Goal: Transaction & Acquisition: Download file/media

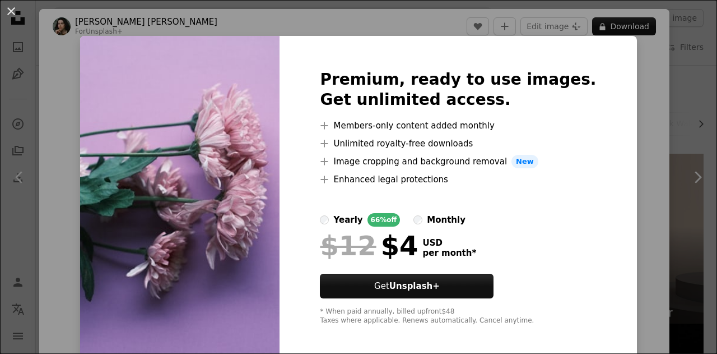
scroll to position [448, 0]
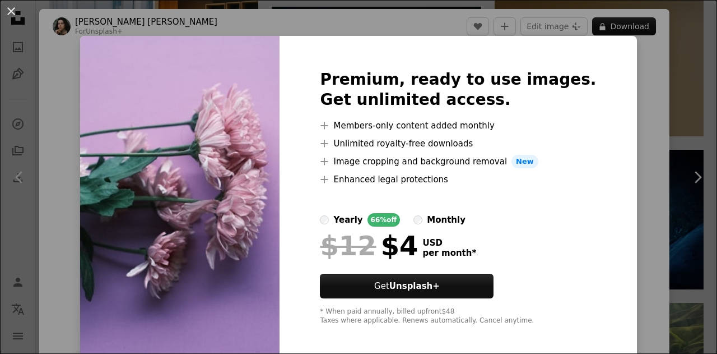
click at [634, 102] on div "An X shape Premium, ready to use images. Get unlimited access. A plus sign Memb…" at bounding box center [358, 177] width 717 height 354
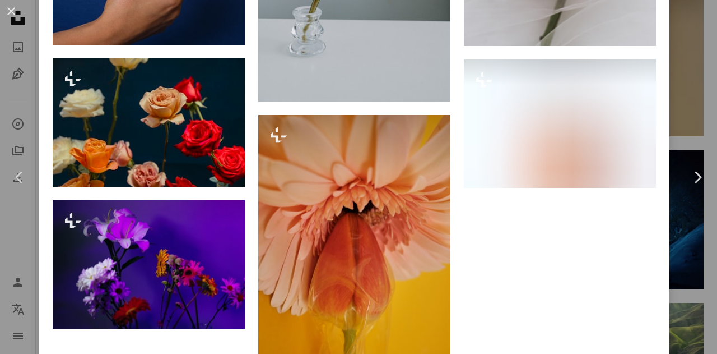
scroll to position [7737, 0]
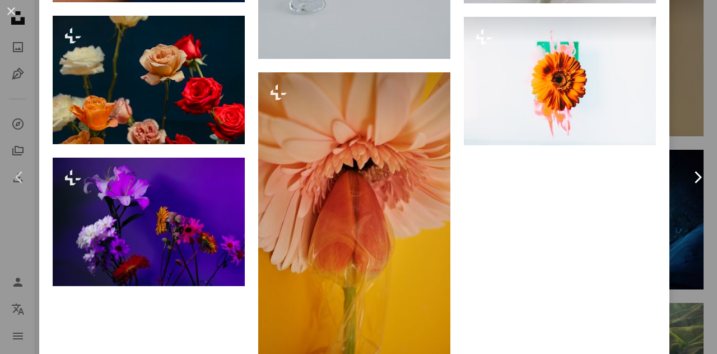
click at [690, 173] on icon "Chevron right" at bounding box center [698, 177] width 18 height 18
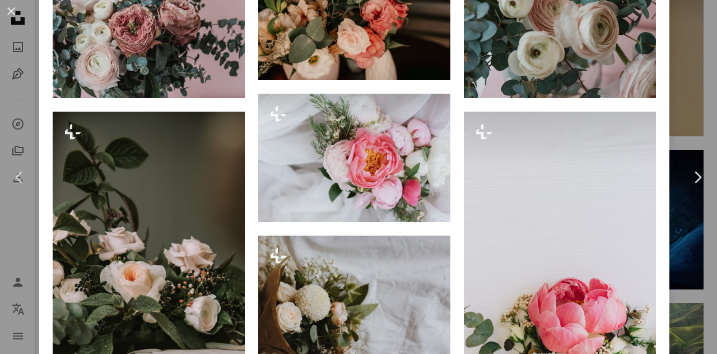
scroll to position [1289, 0]
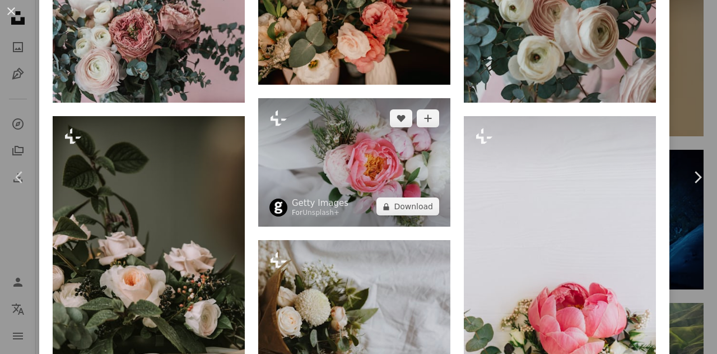
click at [391, 158] on img at bounding box center [354, 162] width 192 height 128
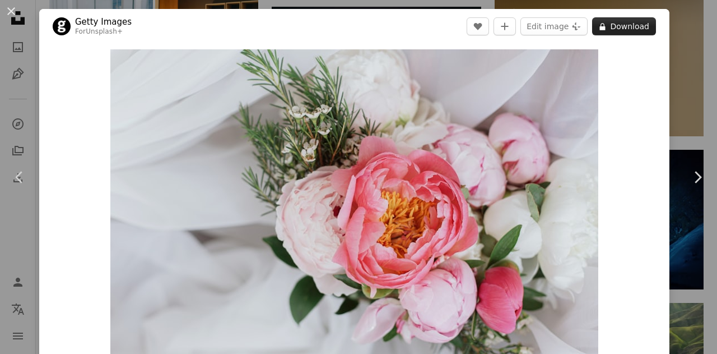
click at [613, 29] on button "A lock Download" at bounding box center [624, 26] width 64 height 18
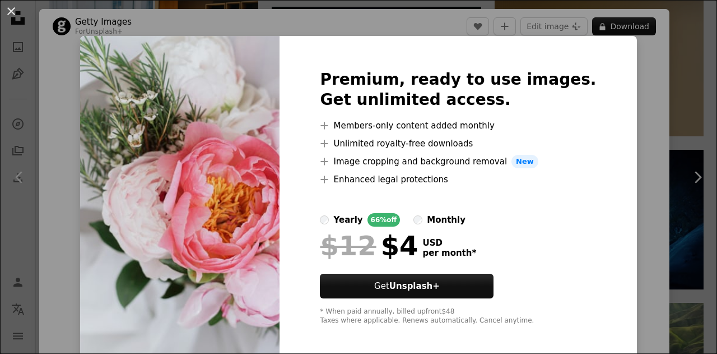
click at [650, 91] on div "An X shape Premium, ready to use images. Get unlimited access. A plus sign Memb…" at bounding box center [358, 177] width 717 height 354
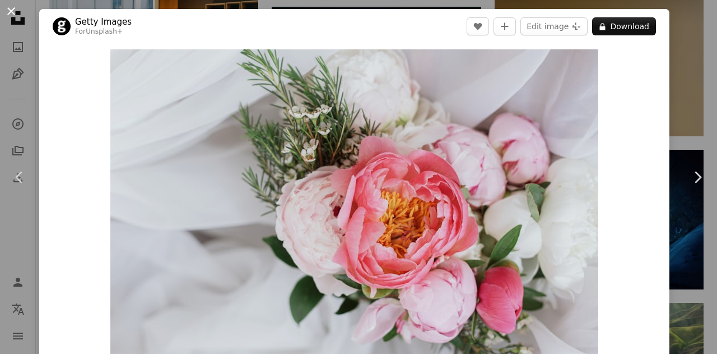
click at [10, 14] on button "An X shape" at bounding box center [10, 10] width 13 height 13
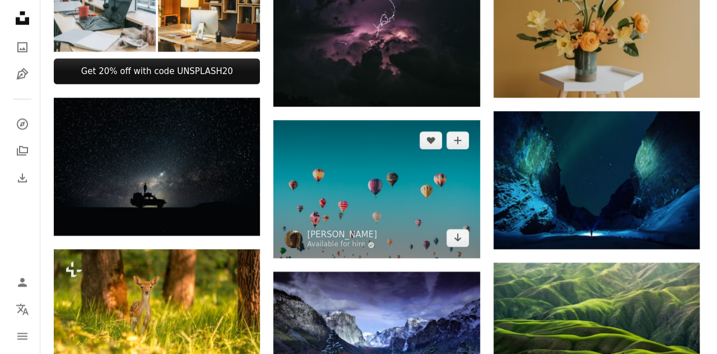
scroll to position [616, 0]
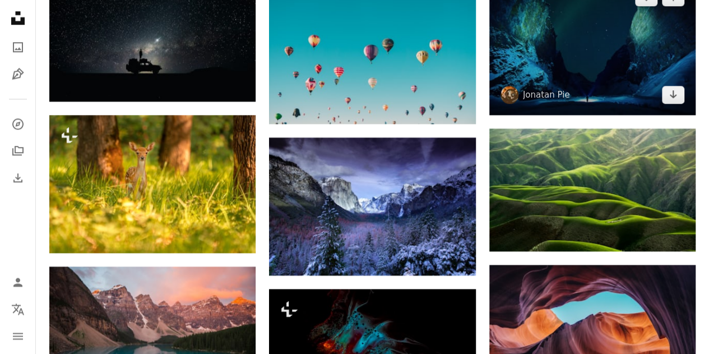
click at [548, 46] on img at bounding box center [592, 46] width 206 height 138
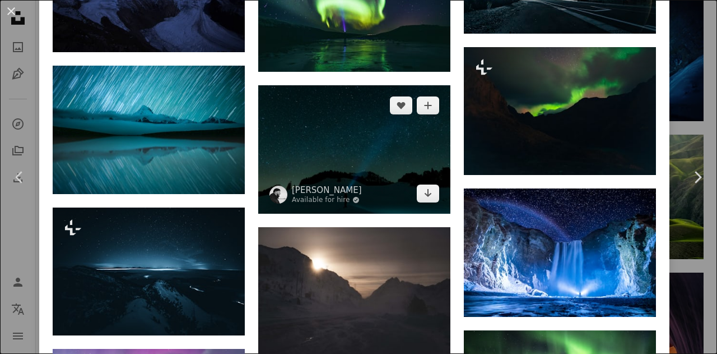
scroll to position [1625, 0]
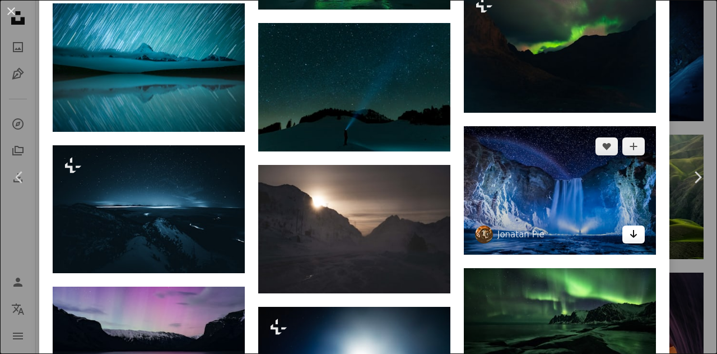
click at [630, 225] on link "Arrow pointing down" at bounding box center [634, 234] width 22 height 18
